Goal: Task Accomplishment & Management: Manage account settings

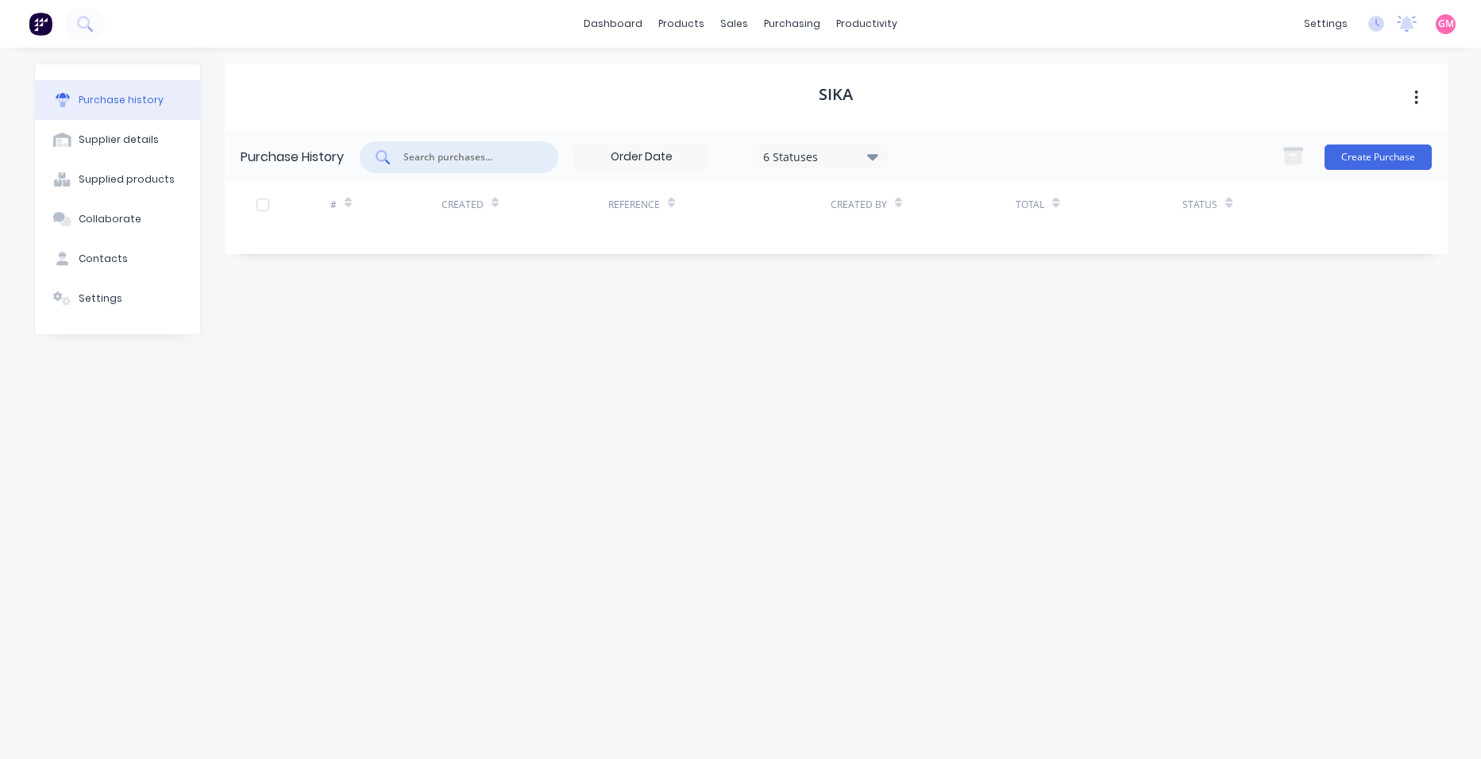
click at [508, 153] on input "text" at bounding box center [468, 157] width 132 height 16
type input "konnect"
click at [851, 83] on div "Purchase Orders" at bounding box center [843, 76] width 84 height 14
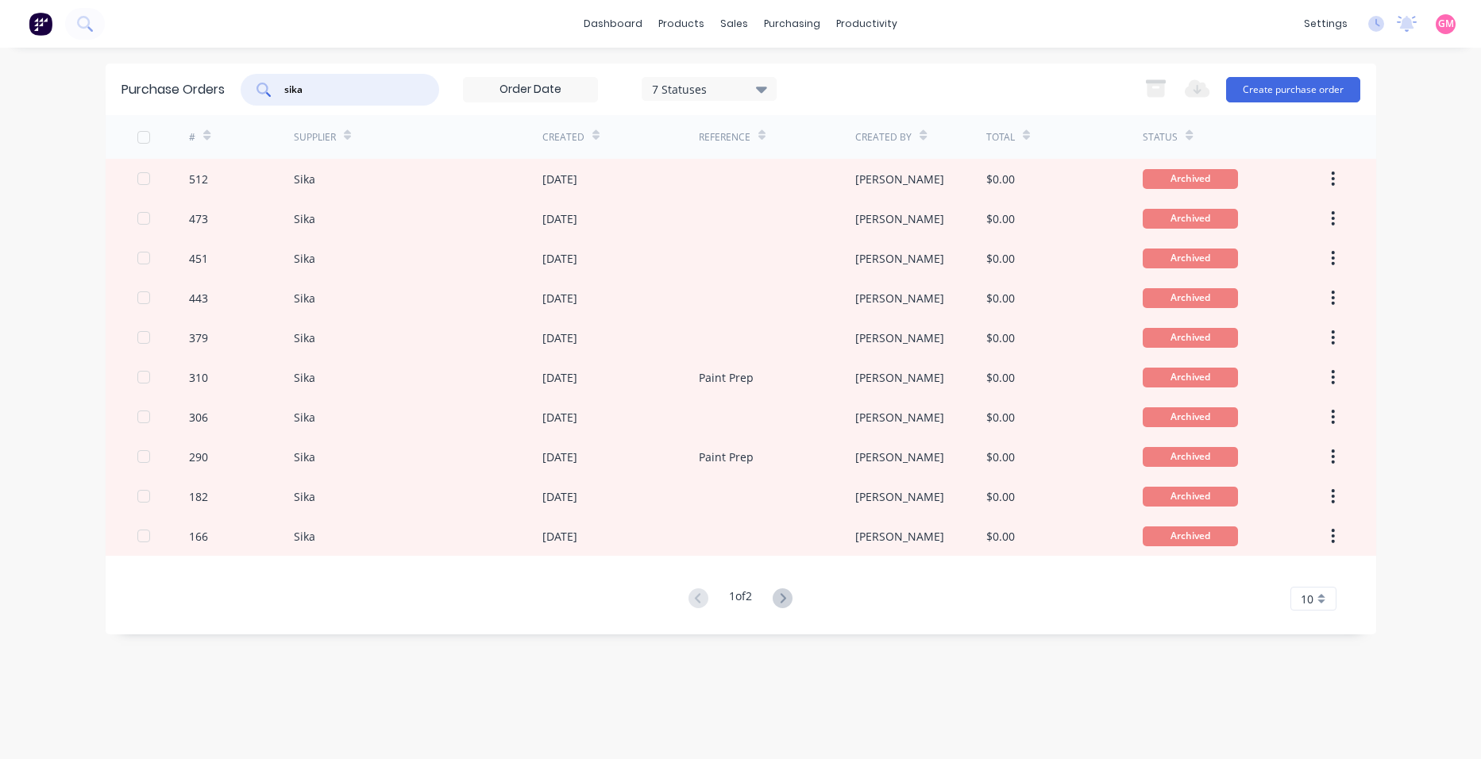
drag, startPoint x: 303, startPoint y: 91, endPoint x: 276, endPoint y: 94, distance: 28.1
click at [279, 93] on div "sika" at bounding box center [340, 90] width 198 height 32
type input "konnect"
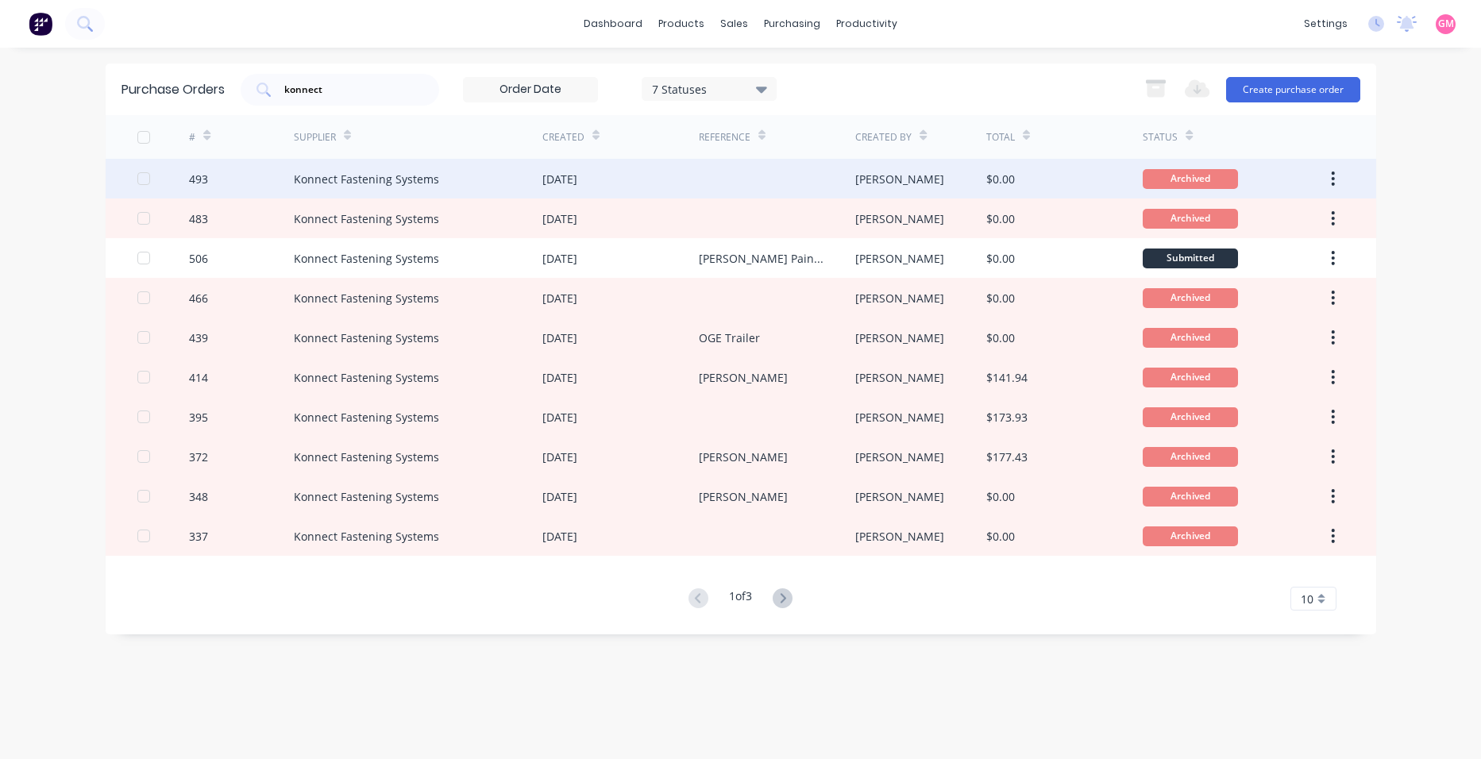
click at [706, 181] on div at bounding box center [777, 179] width 156 height 40
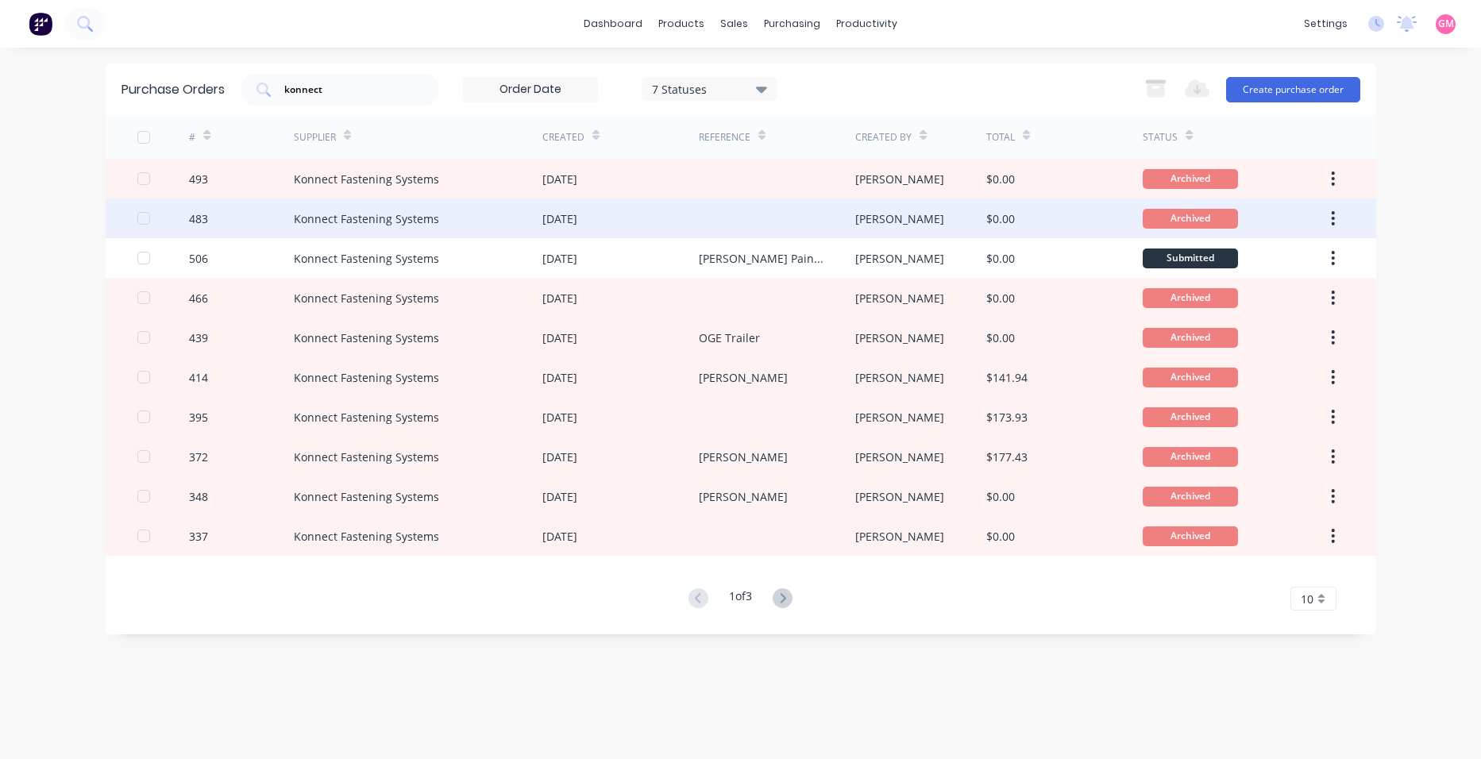
click at [623, 211] on div "[DATE]" at bounding box center [620, 218] width 156 height 40
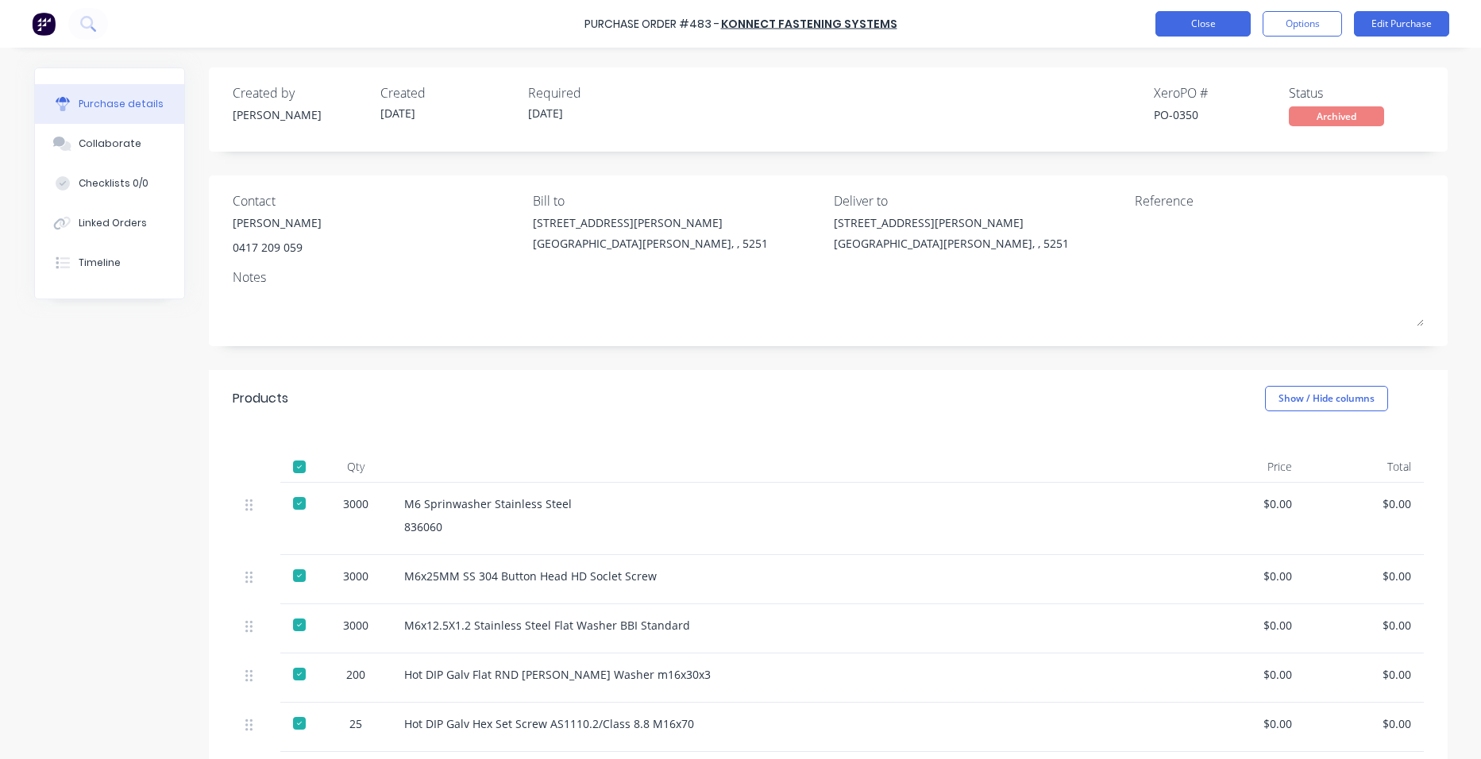
click at [1216, 27] on button "Close" at bounding box center [1202, 23] width 95 height 25
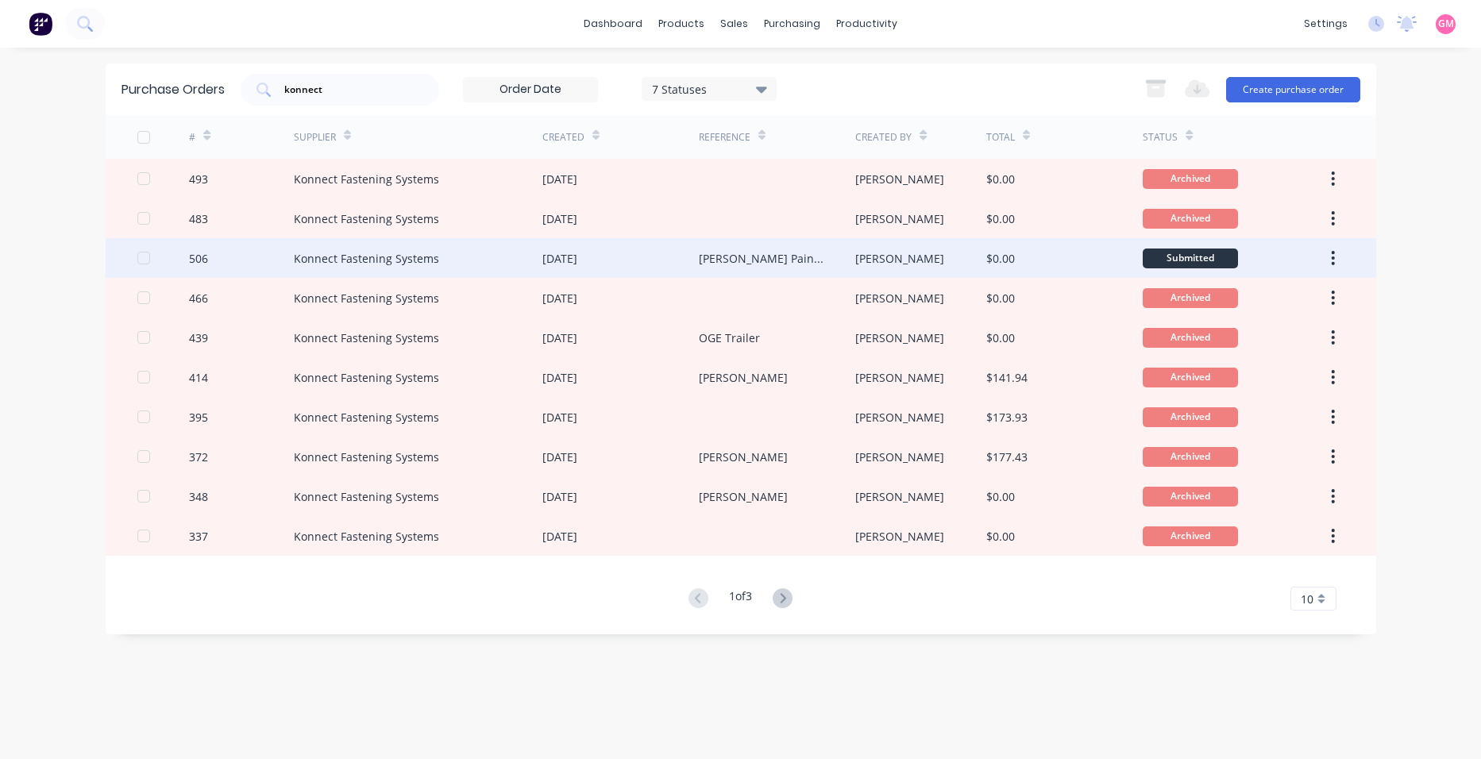
click at [484, 261] on div "Konnect Fastening Systems" at bounding box center [418, 258] width 249 height 40
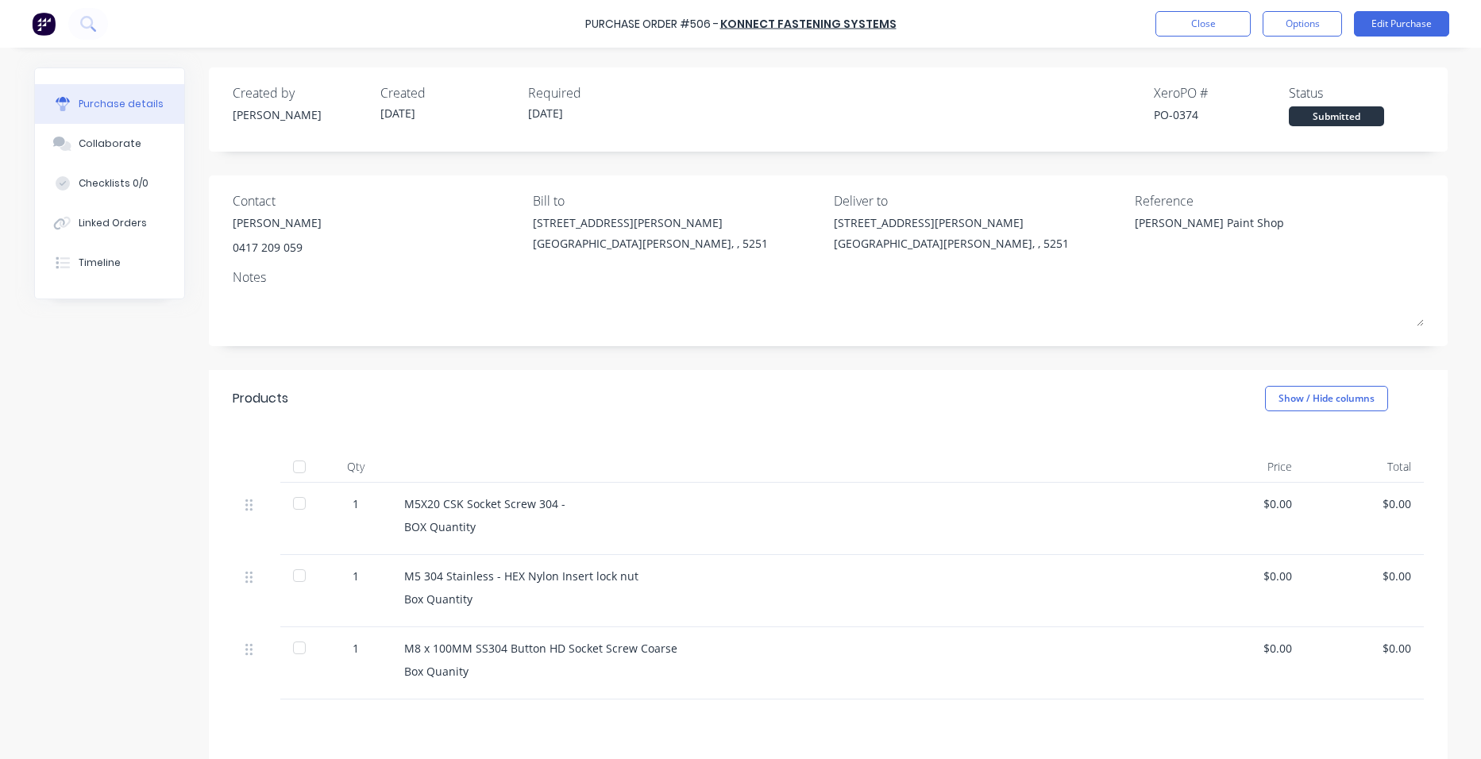
click at [599, 136] on div "Created by [PERSON_NAME] Created [DATE] Required [DATE] Xero PO # PO-0374 Statu…" at bounding box center [828, 109] width 1239 height 84
drag, startPoint x: 776, startPoint y: 624, endPoint x: 738, endPoint y: 639, distance: 41.0
click at [776, 625] on div "M5 304 Stainless - HEX Nylon Insert lock nut Box Quantity" at bounding box center [788, 591] width 794 height 72
click at [1186, 23] on button "Close" at bounding box center [1202, 23] width 95 height 25
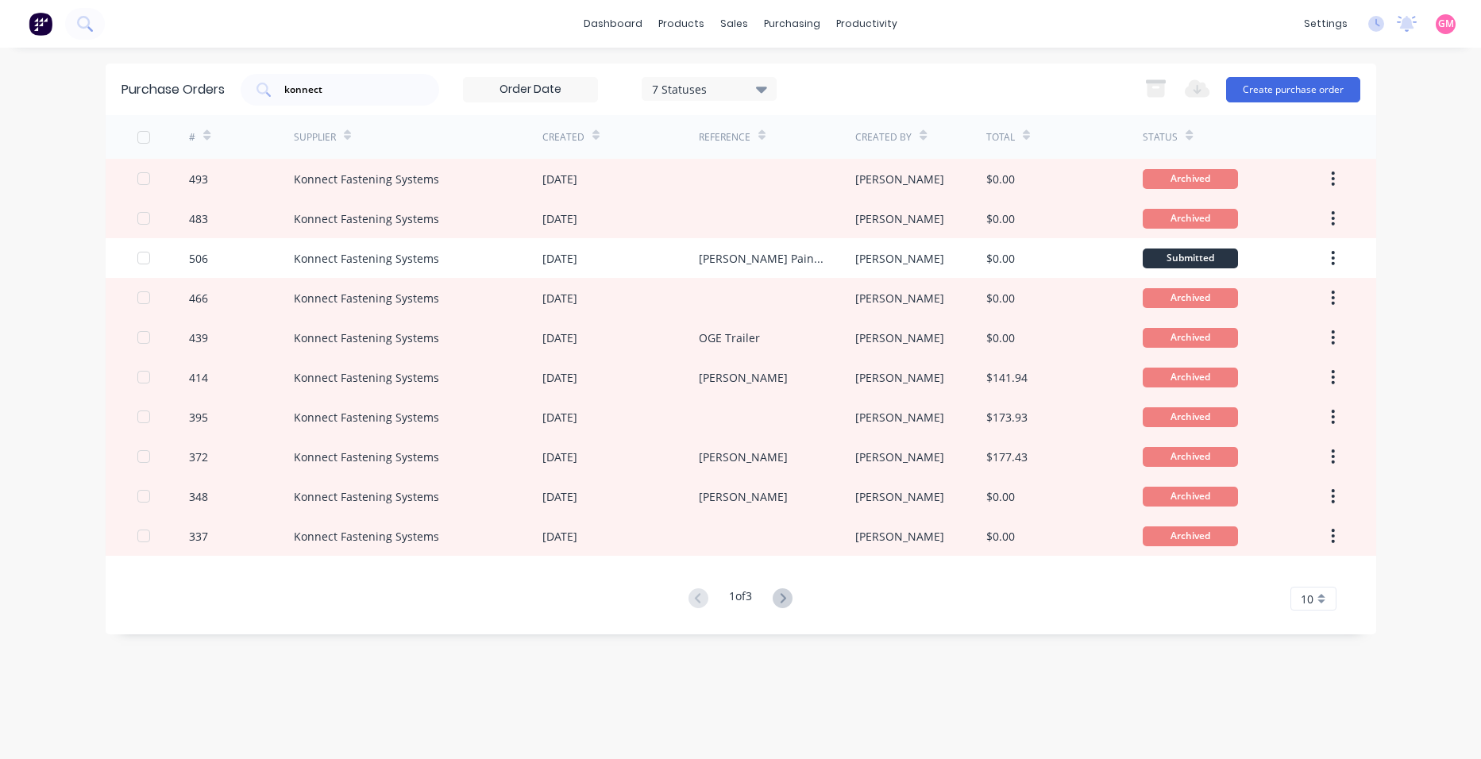
click at [779, 597] on icon at bounding box center [783, 598] width 20 height 20
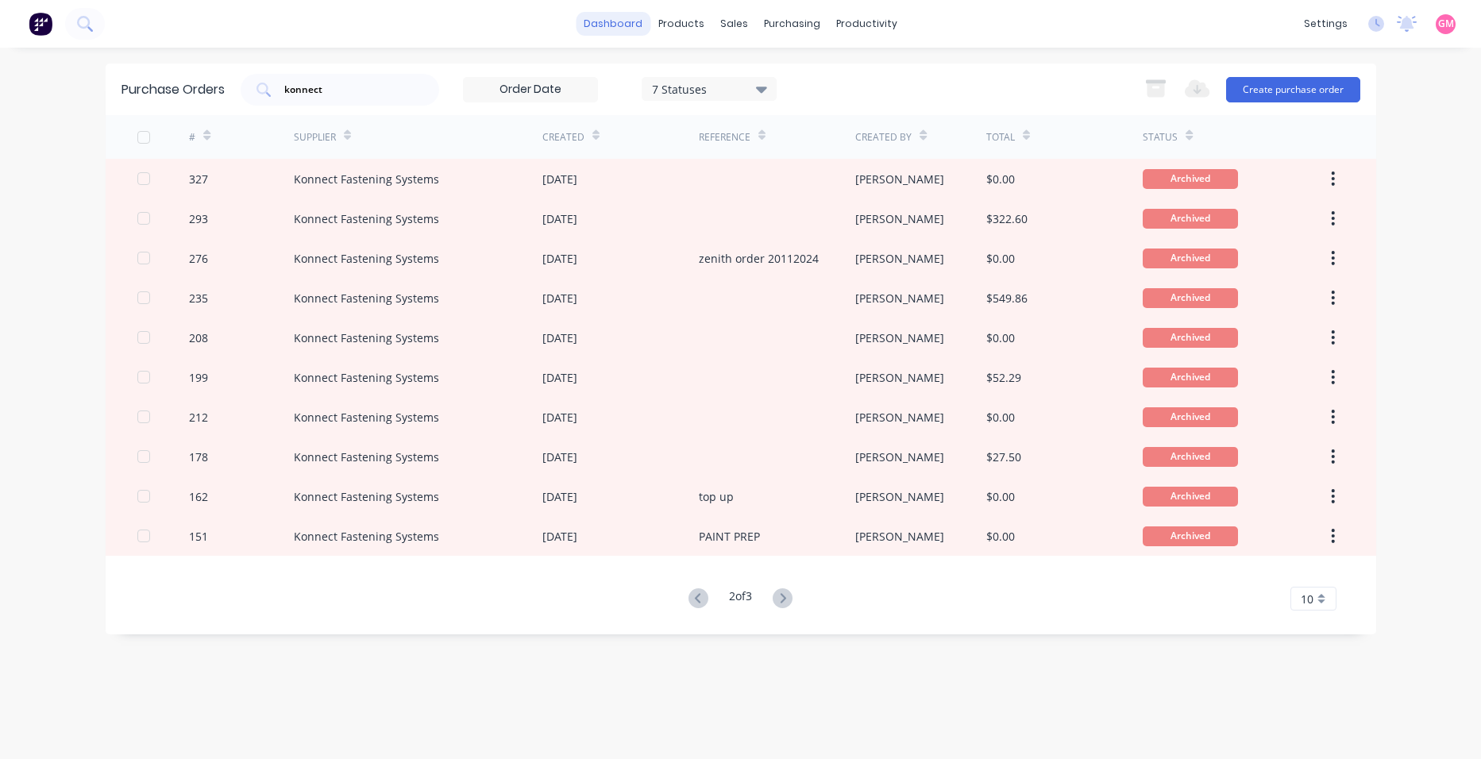
click at [613, 33] on link "dashboard" at bounding box center [613, 24] width 75 height 24
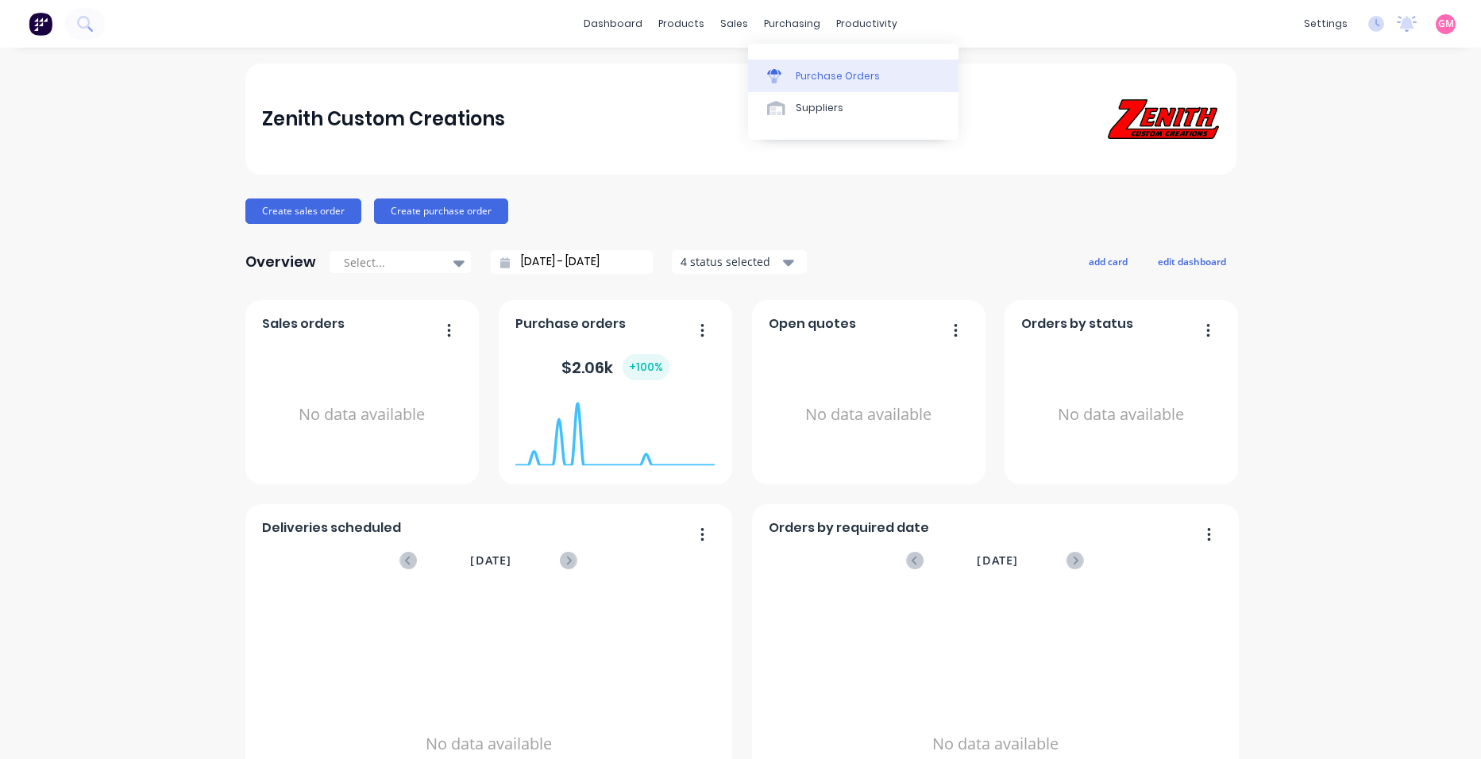
click at [813, 84] on link "Purchase Orders" at bounding box center [853, 76] width 210 height 32
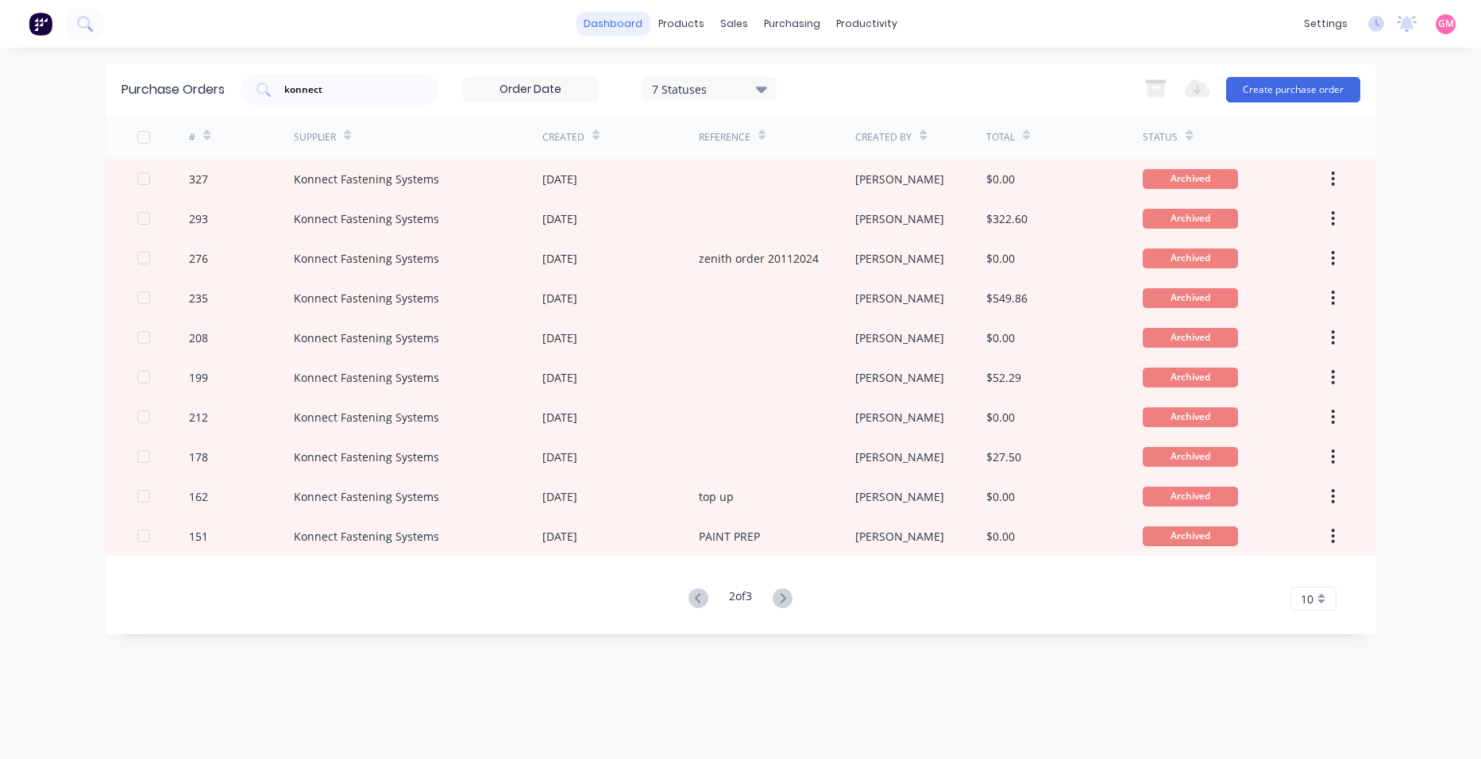
click at [623, 28] on link "dashboard" at bounding box center [613, 24] width 75 height 24
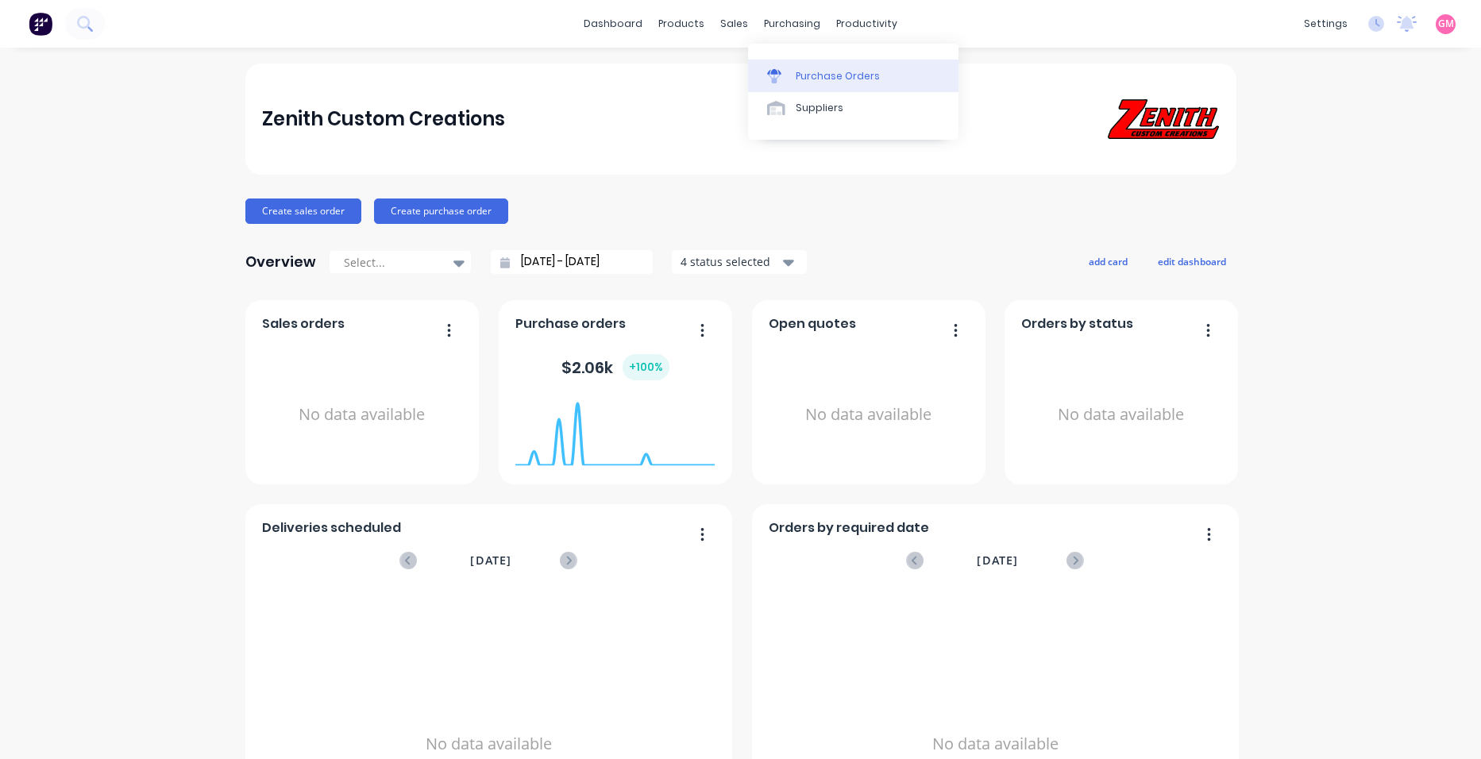
click at [826, 83] on div "Purchase Orders" at bounding box center [838, 76] width 84 height 14
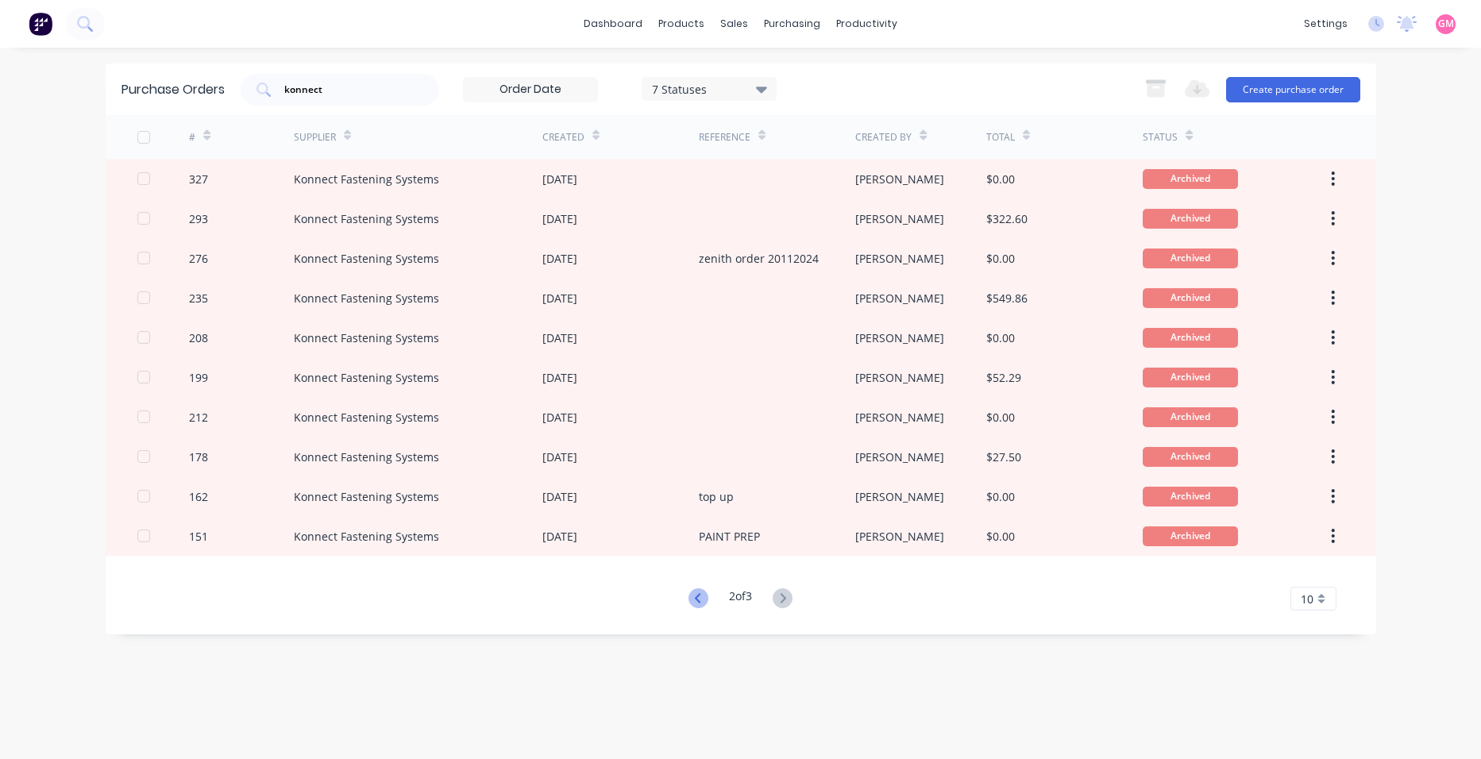
click at [695, 599] on icon at bounding box center [698, 598] width 6 height 10
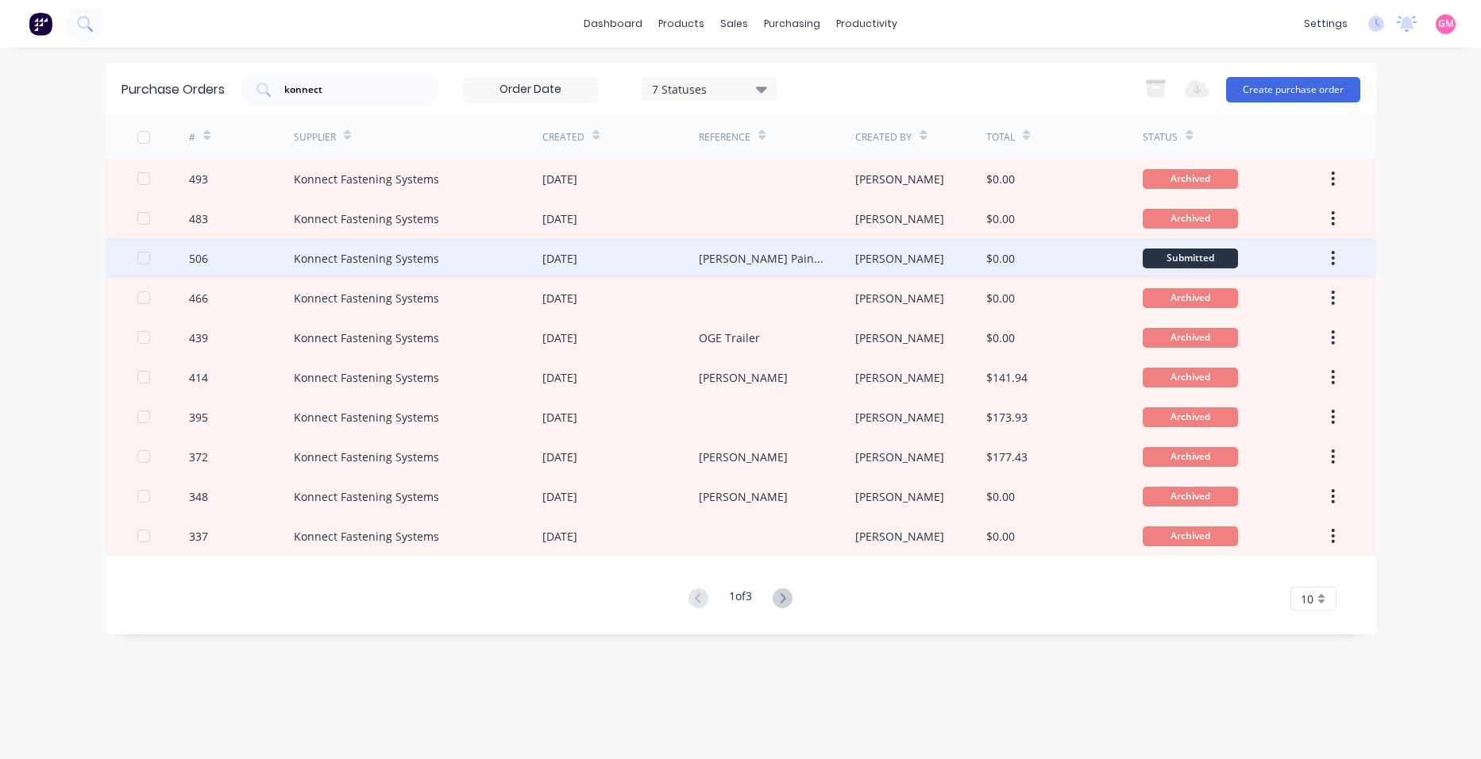
drag, startPoint x: 661, startPoint y: 273, endPoint x: 672, endPoint y: 271, distance: 11.4
click at [672, 271] on div "[DATE]" at bounding box center [620, 258] width 156 height 40
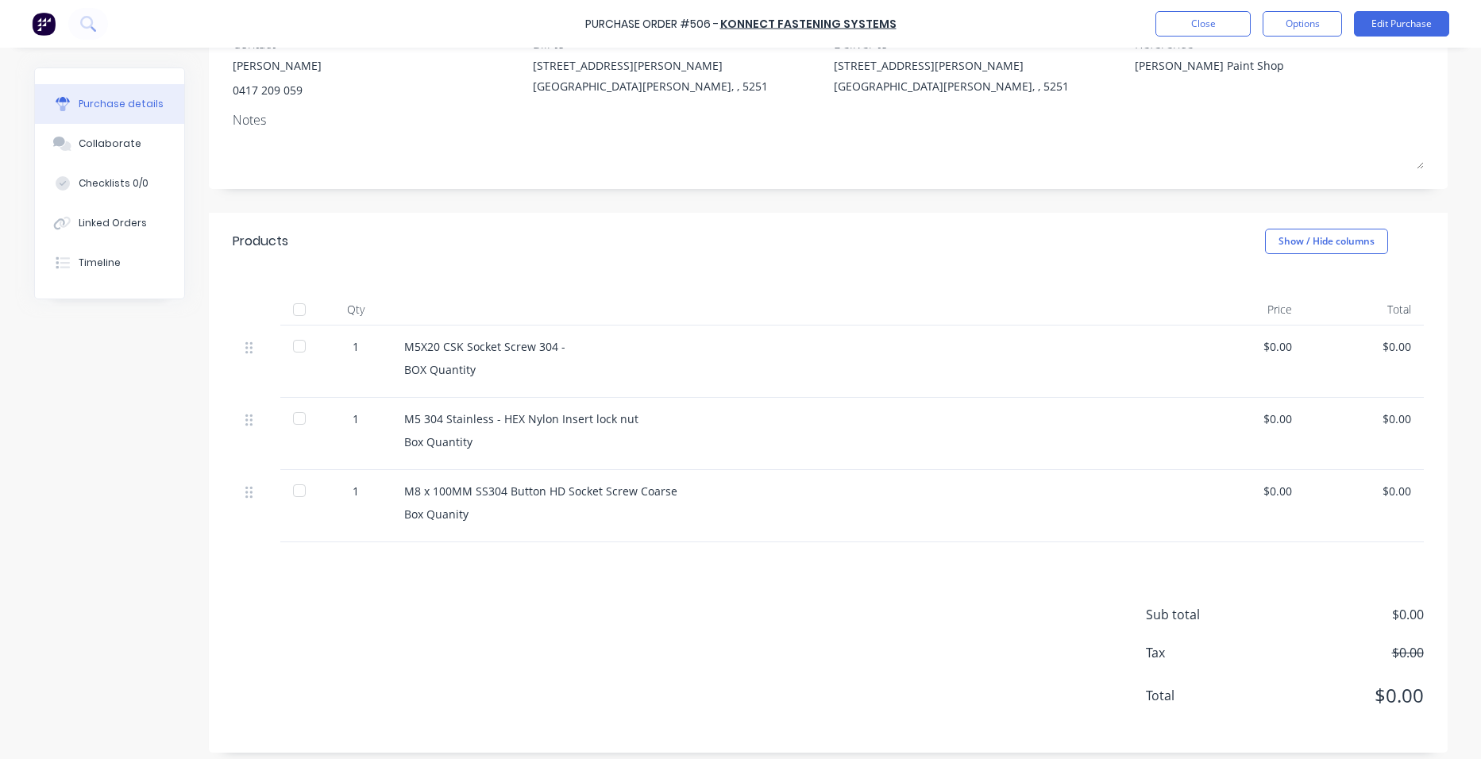
scroll to position [167, 0]
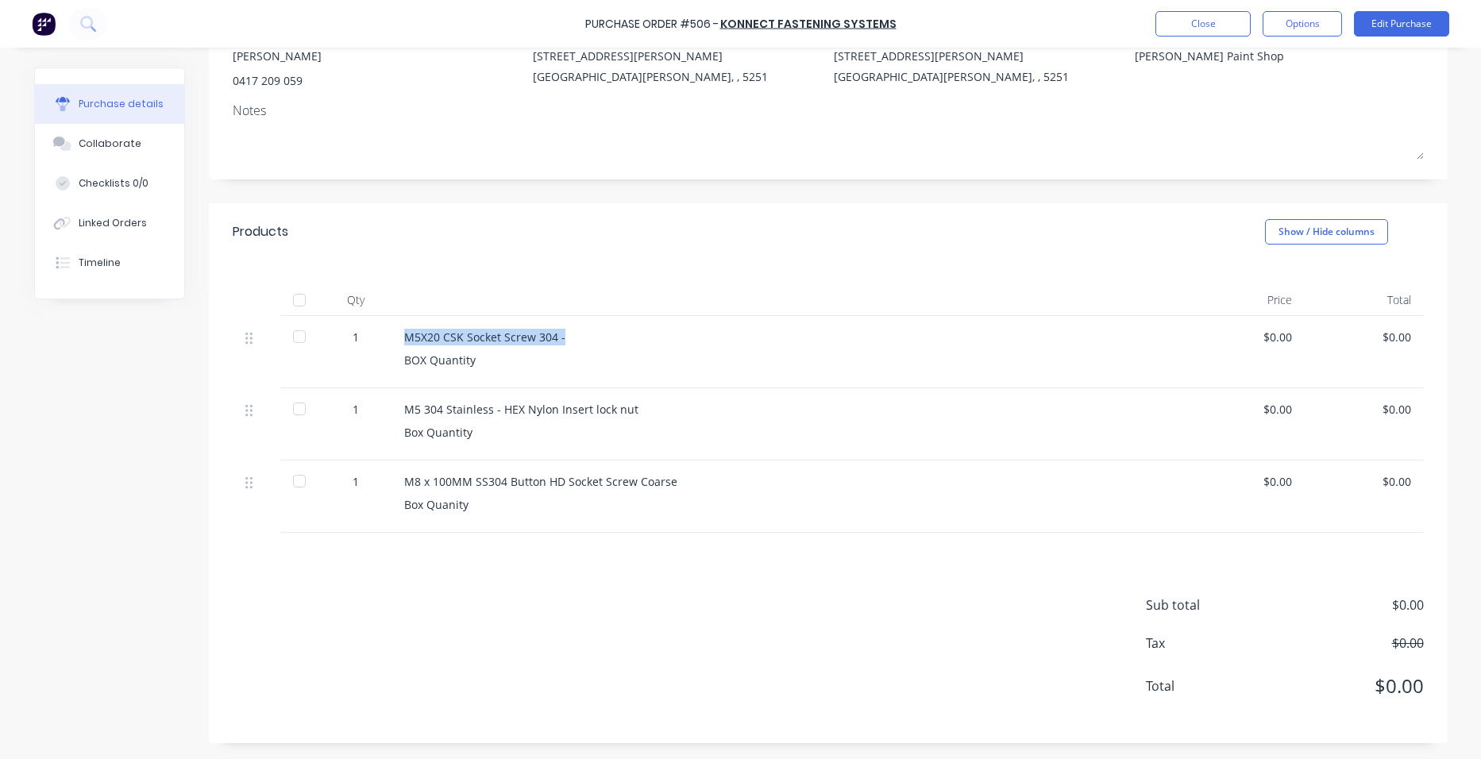
drag, startPoint x: 390, startPoint y: 337, endPoint x: 612, endPoint y: 344, distance: 222.4
click at [612, 344] on div "M5X20 CSK Socket Screw 304 - BOX Quantity" at bounding box center [788, 352] width 794 height 72
drag, startPoint x: 295, startPoint y: 300, endPoint x: 276, endPoint y: 337, distance: 41.5
click at [295, 300] on div at bounding box center [299, 300] width 32 height 32
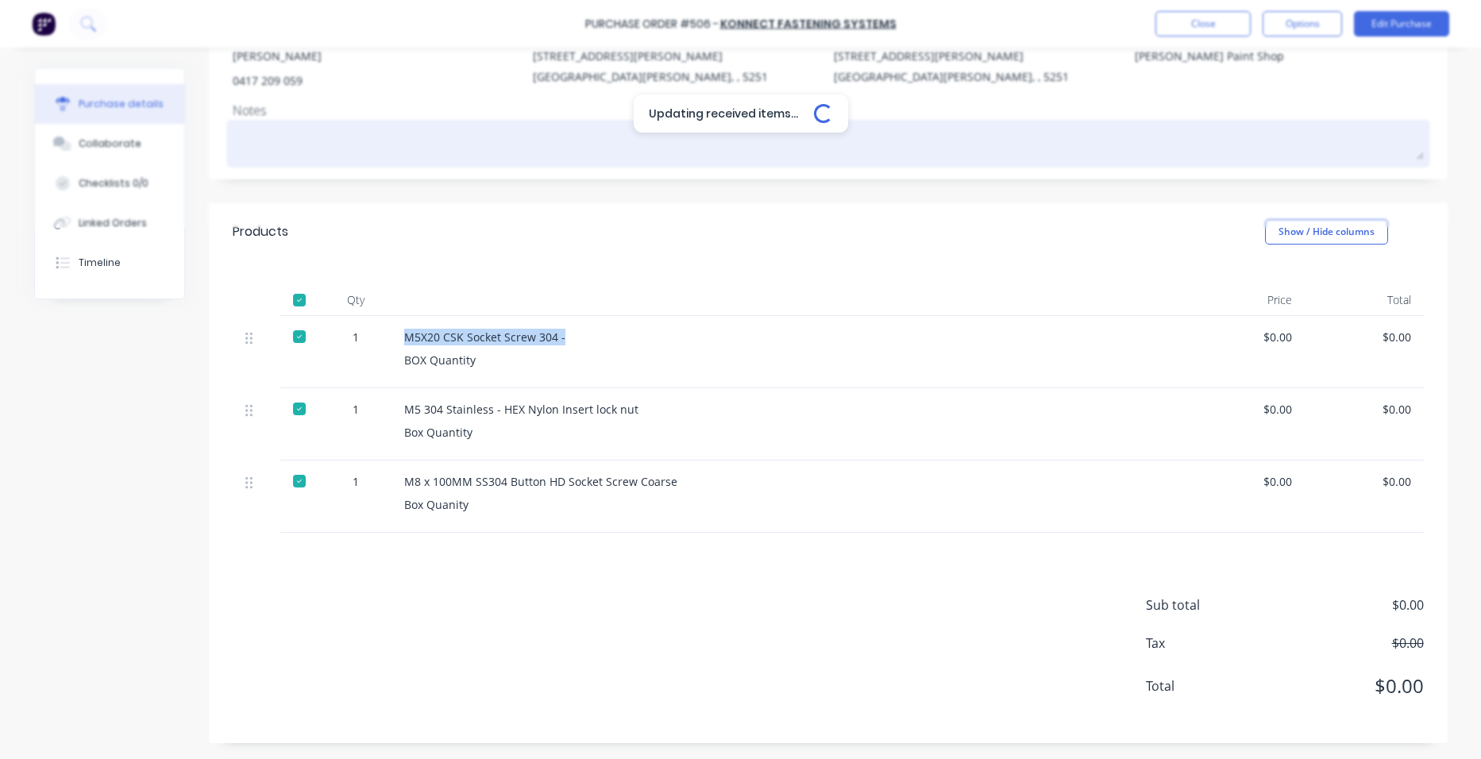
type textarea "x"
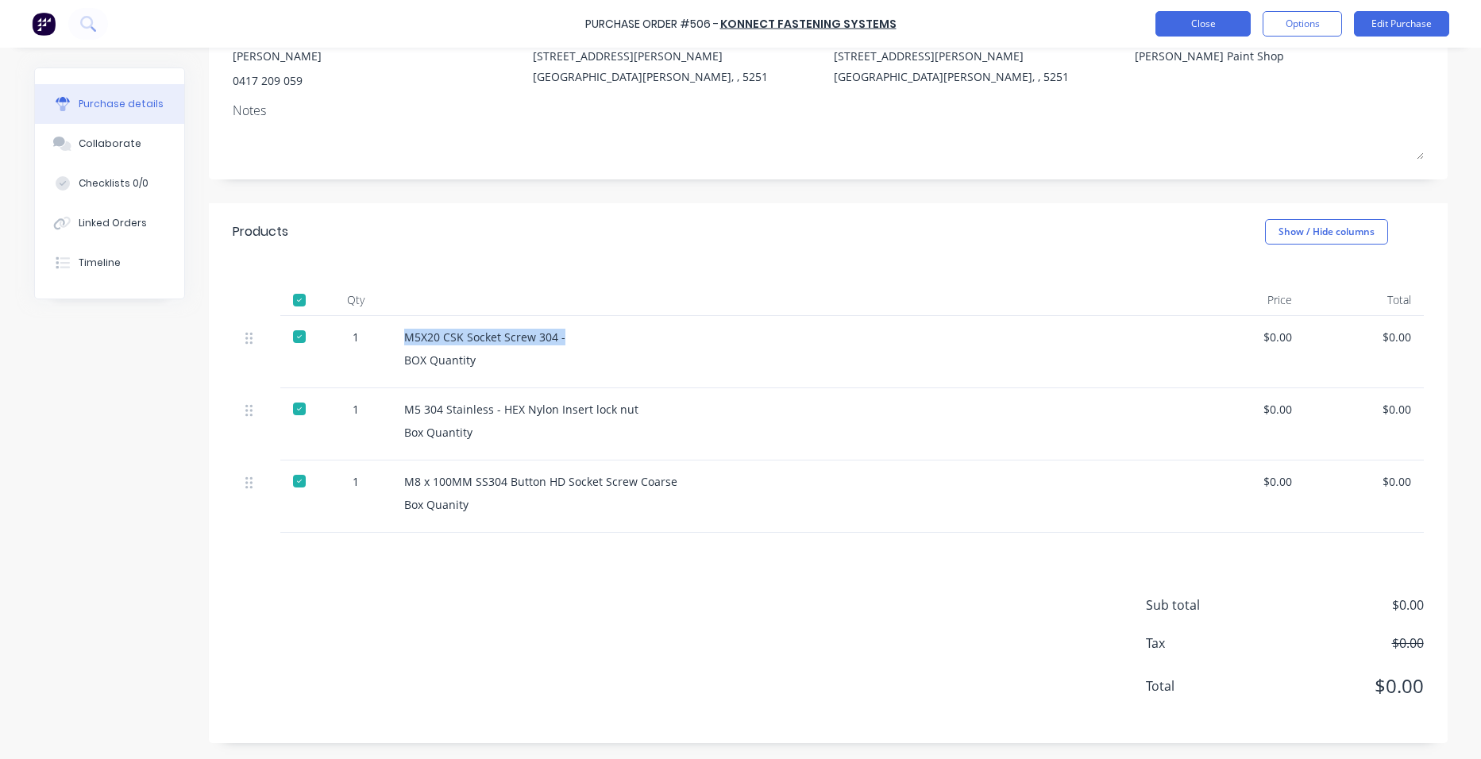
click at [1185, 25] on button "Close" at bounding box center [1202, 23] width 95 height 25
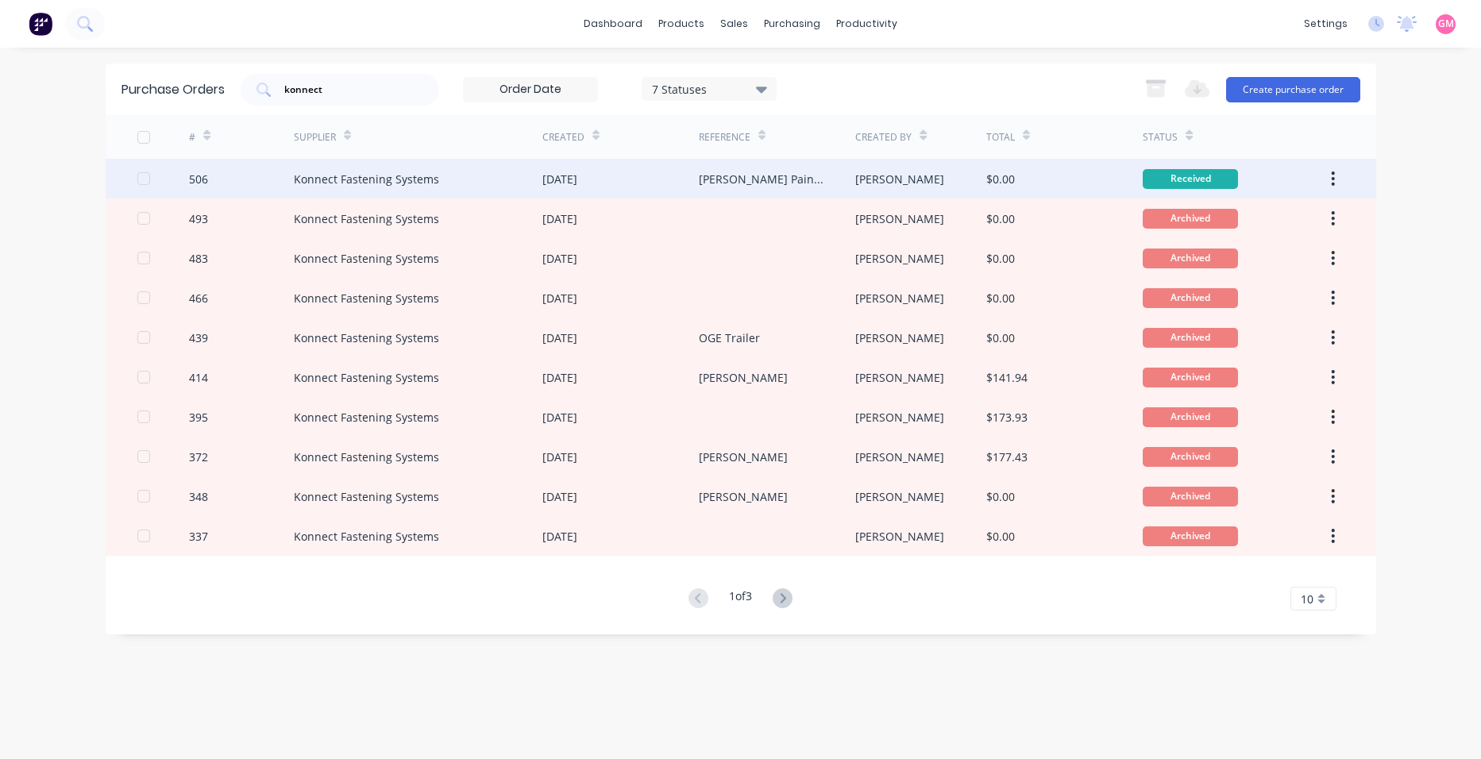
click at [1330, 177] on button "button" at bounding box center [1332, 178] width 37 height 29
click at [1316, 217] on div "Archive" at bounding box center [1277, 220] width 122 height 23
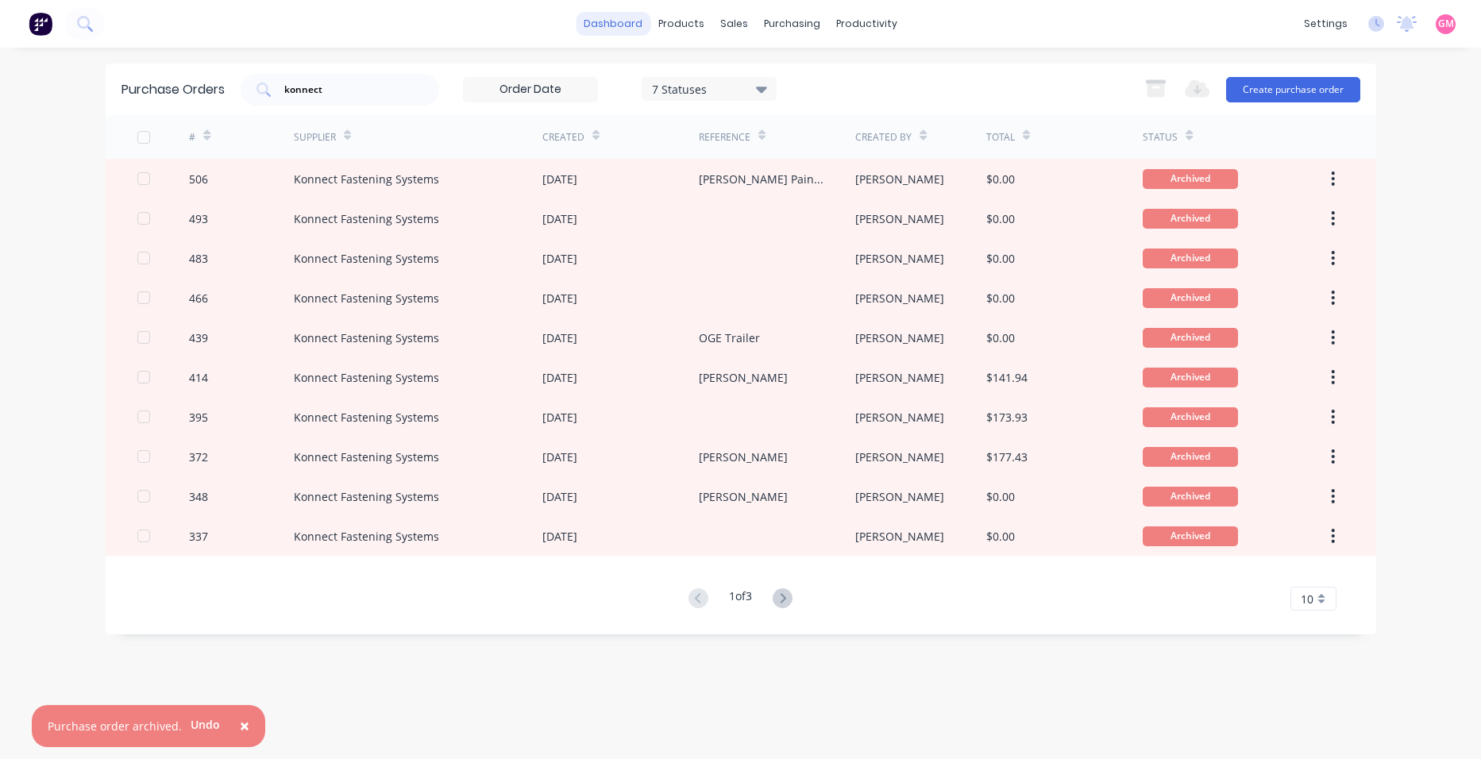
click at [626, 21] on link "dashboard" at bounding box center [613, 24] width 75 height 24
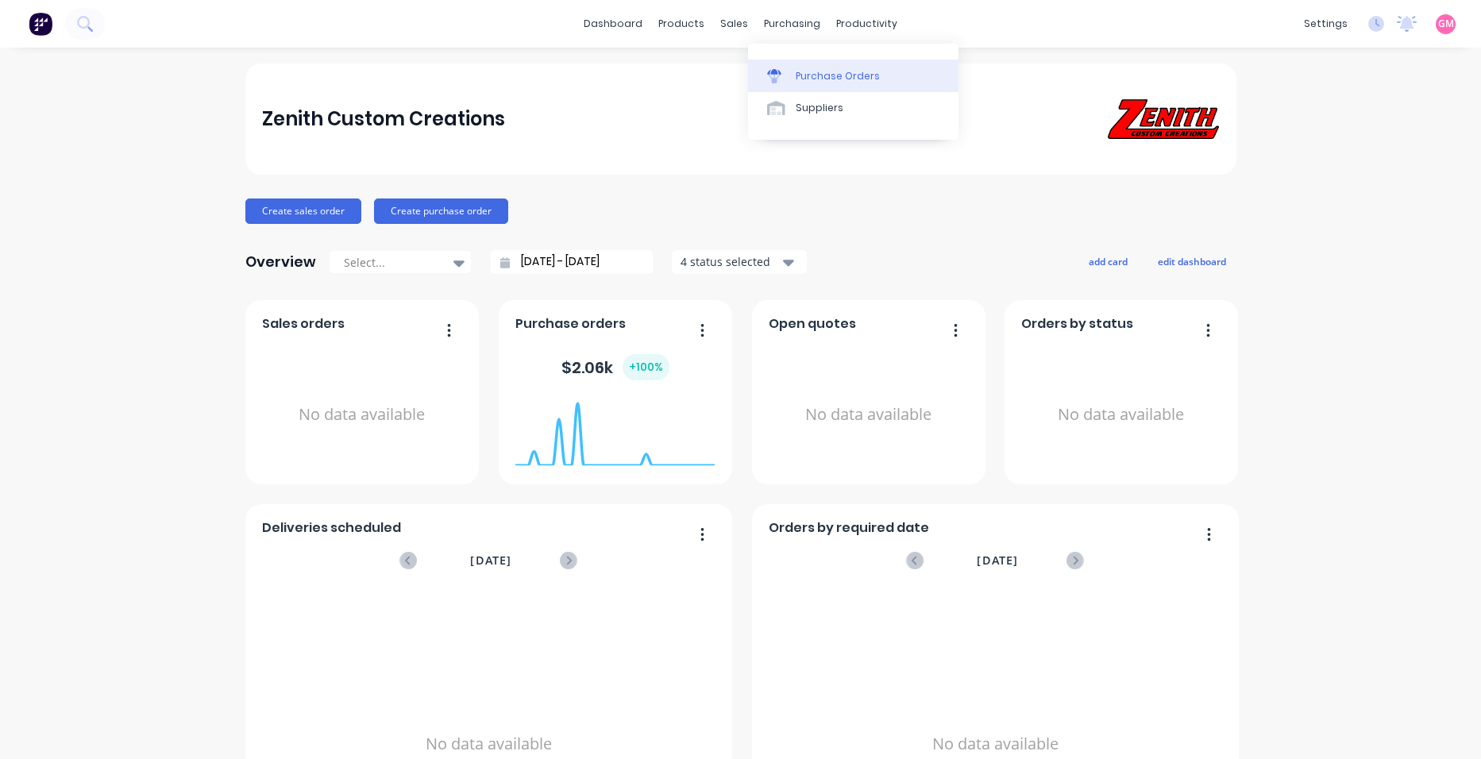
click at [842, 71] on div "Purchase Orders" at bounding box center [838, 76] width 84 height 14
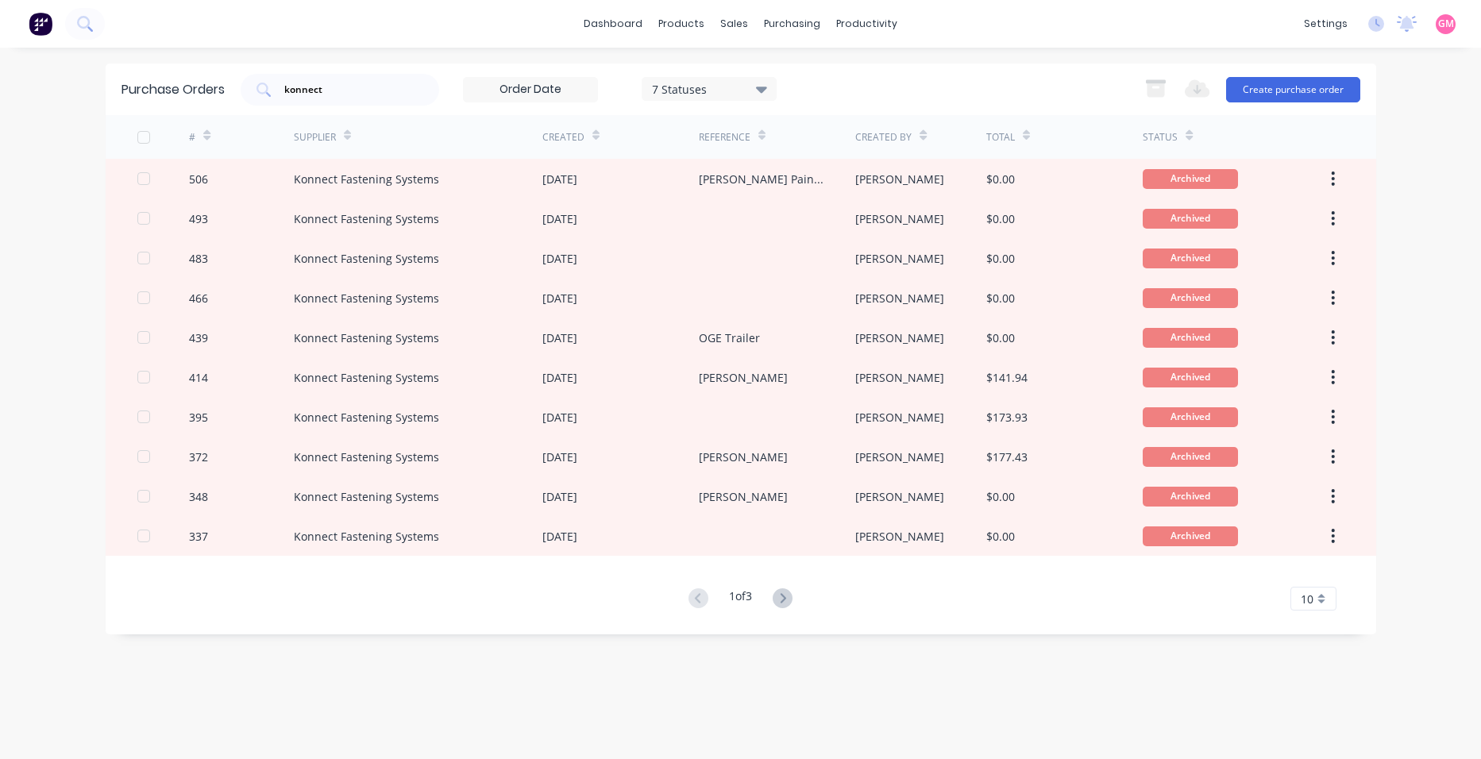
drag, startPoint x: 415, startPoint y: 88, endPoint x: 320, endPoint y: 68, distance: 97.3
click at [320, 68] on div "Purchase Orders konnect 7 Statuses 7 Statuses Export to Excel (XLSX) Create pur…" at bounding box center [741, 90] width 1270 height 52
drag, startPoint x: 320, startPoint y: 68, endPoint x: 379, endPoint y: 91, distance: 62.8
click at [379, 91] on input "konnect" at bounding box center [349, 90] width 132 height 16
type input "k"
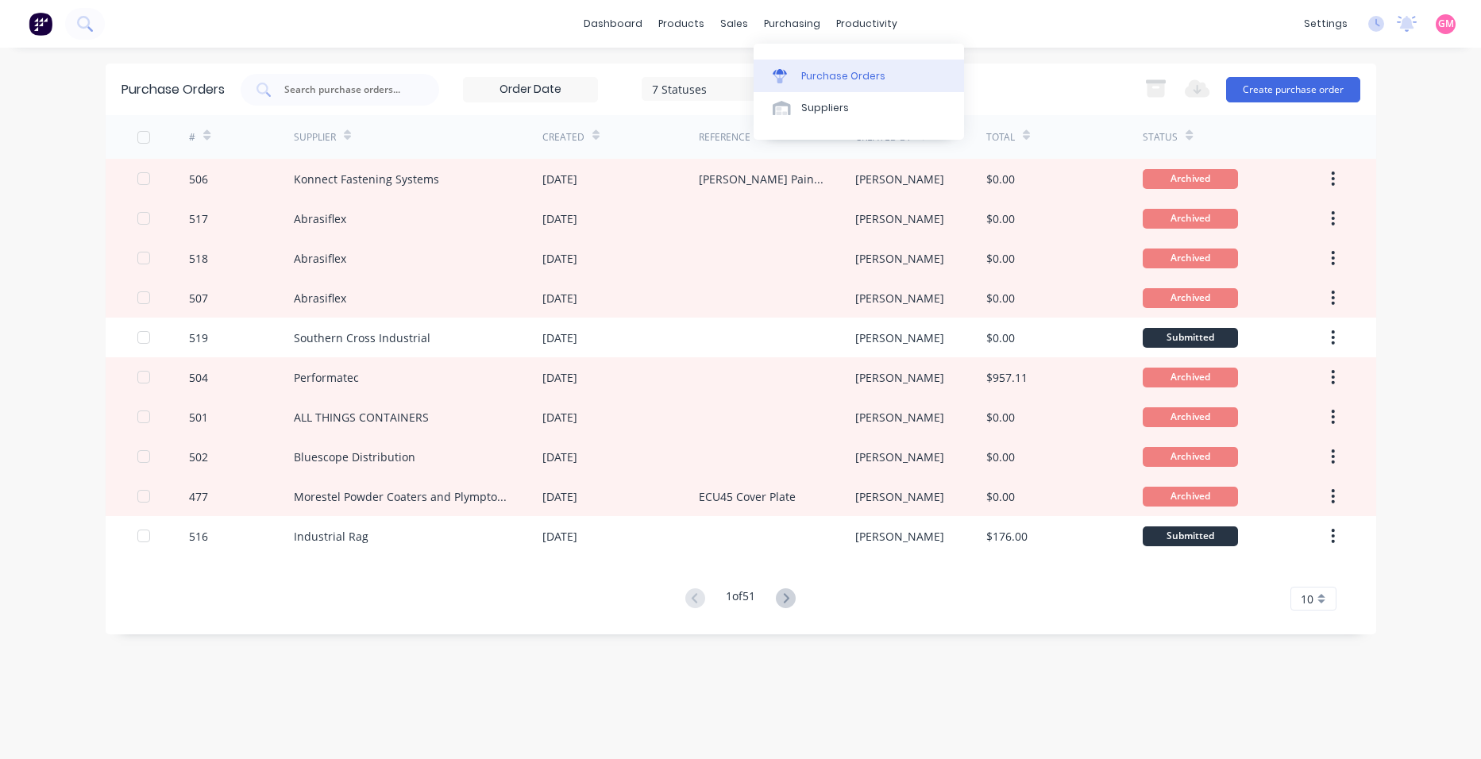
drag, startPoint x: 846, startPoint y: 82, endPoint x: 861, endPoint y: 81, distance: 15.1
click at [848, 83] on div "Purchase Orders" at bounding box center [843, 76] width 84 height 14
click at [759, 81] on icon at bounding box center [761, 88] width 11 height 17
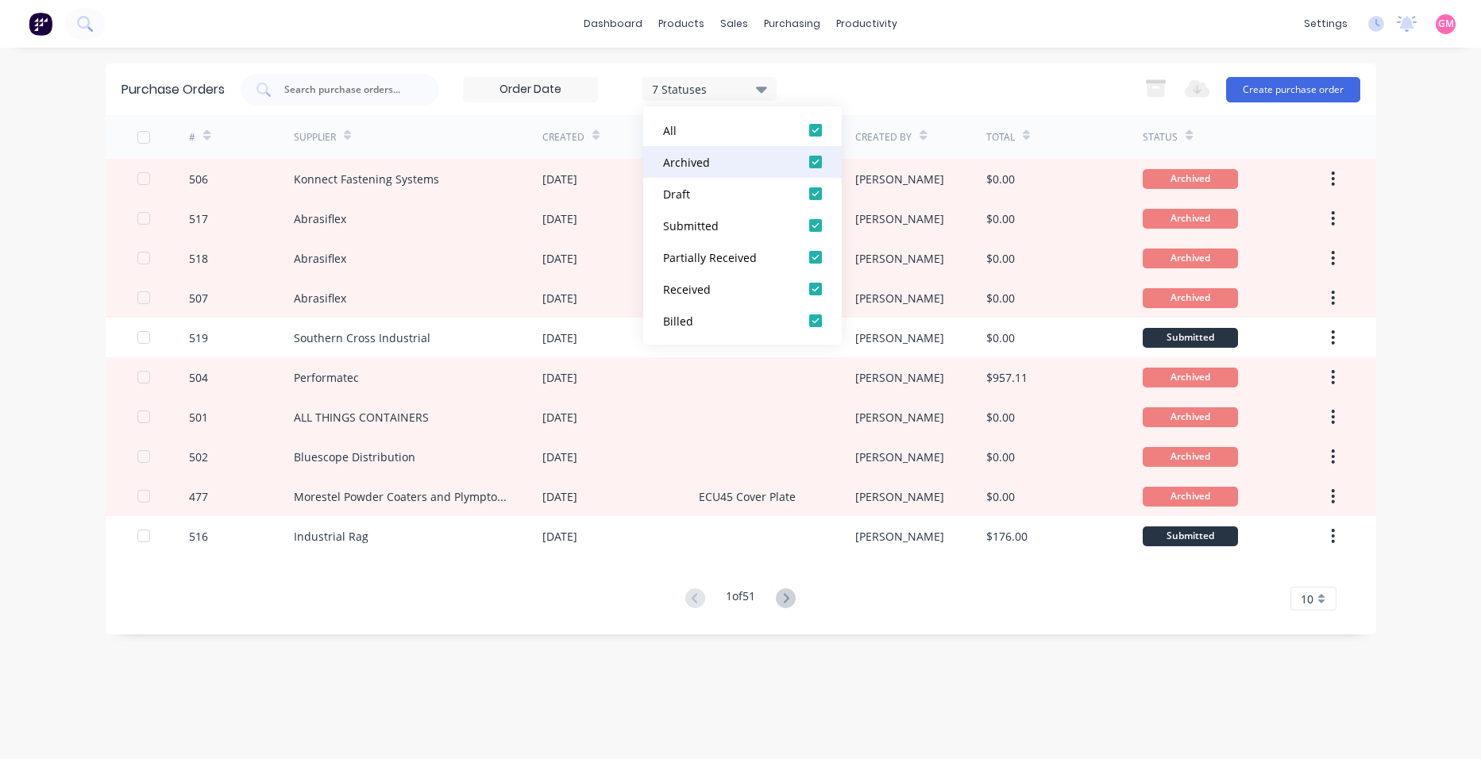
click at [816, 160] on div at bounding box center [816, 162] width 32 height 32
click at [968, 22] on div "dashboard products sales purchasing productivity dashboard products Product Cat…" at bounding box center [740, 24] width 1481 height 48
